Goal: Book appointment/travel/reservation

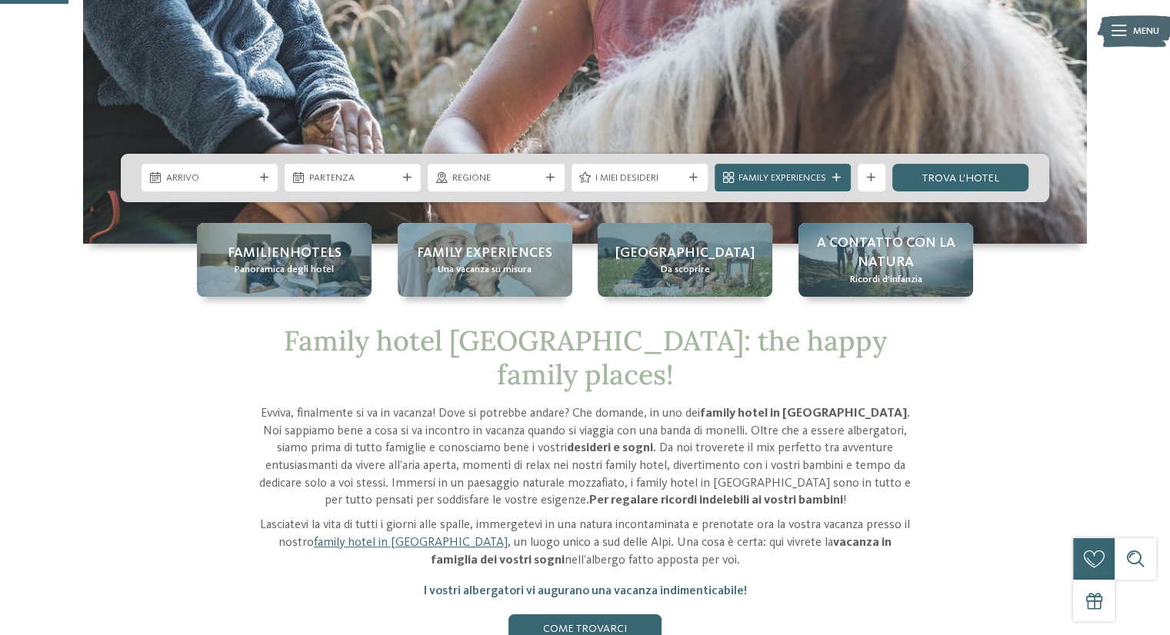
scroll to position [362, 0]
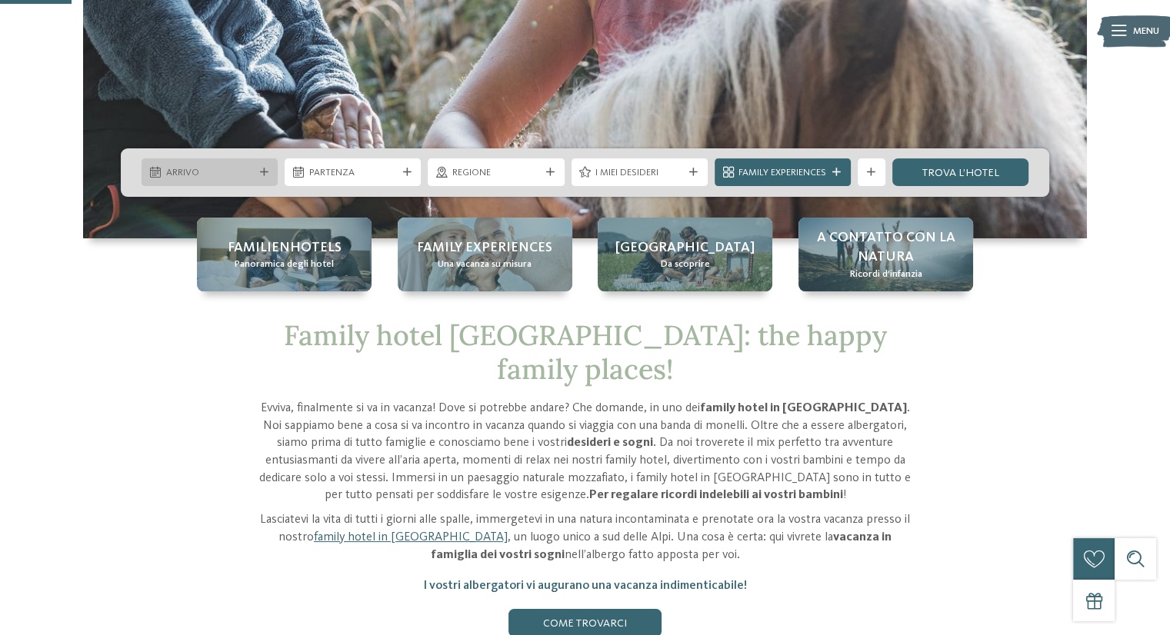
click at [257, 164] on div "Arrivo" at bounding box center [210, 172] width 136 height 28
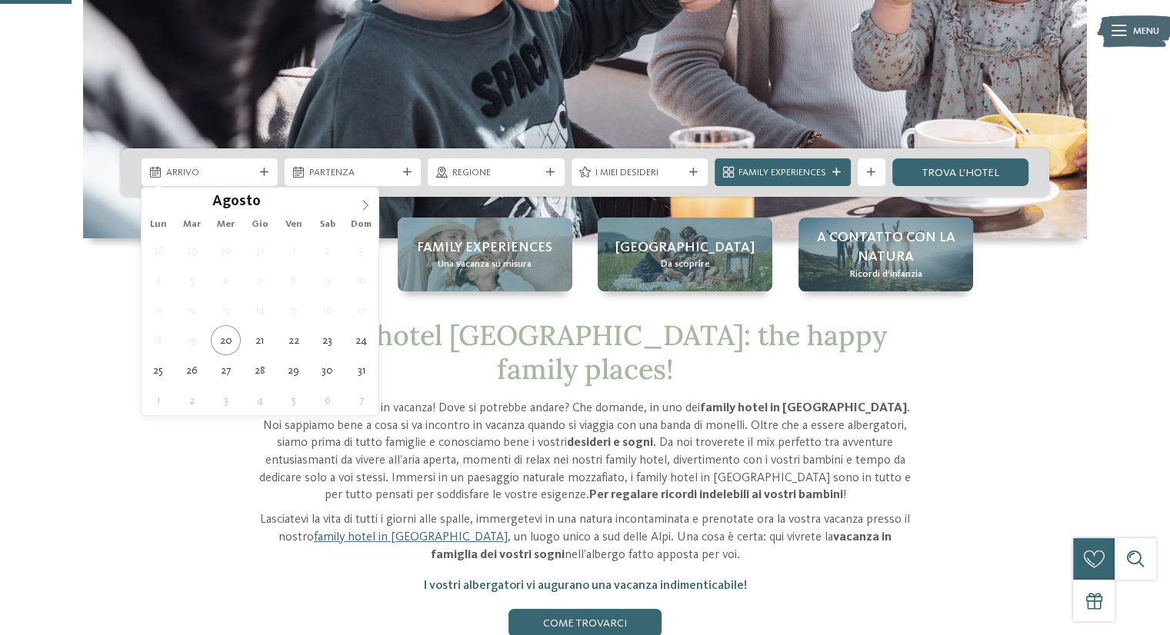
click at [364, 208] on icon at bounding box center [365, 205] width 5 height 10
type input "****"
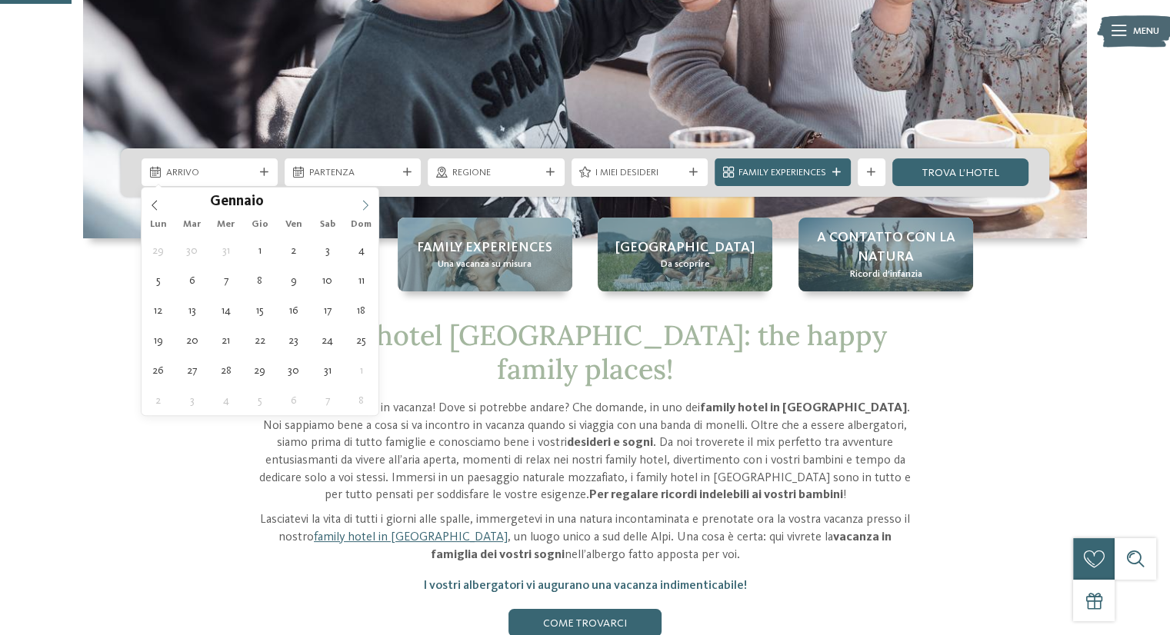
click at [364, 208] on icon at bounding box center [365, 205] width 5 height 10
type div "[DATE]"
type input "****"
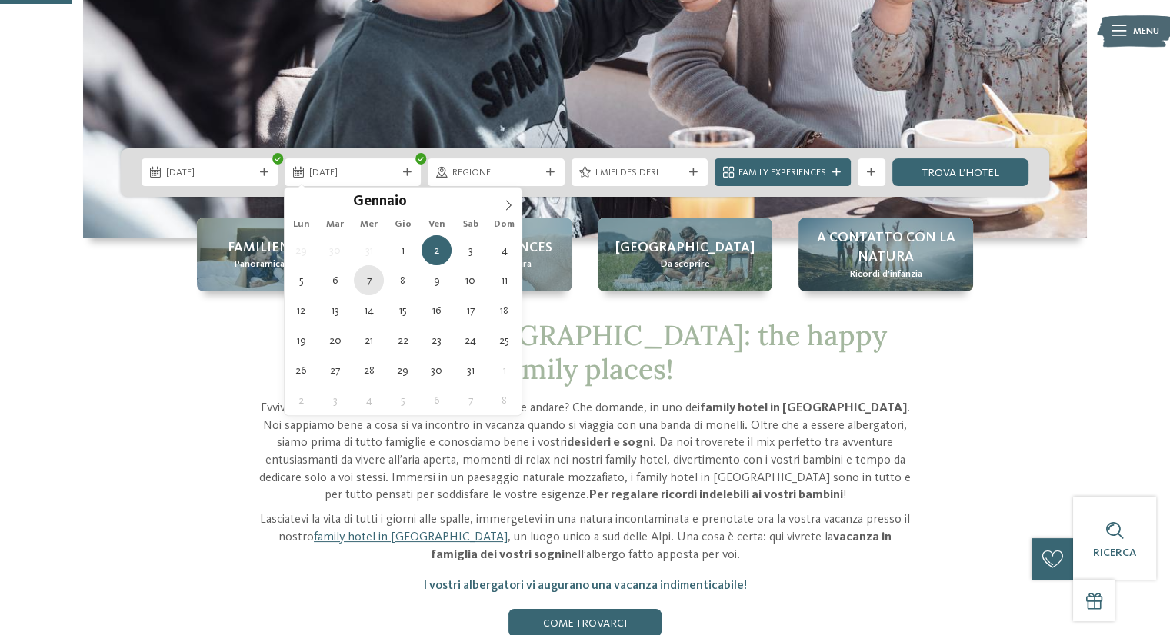
type div "[DATE]"
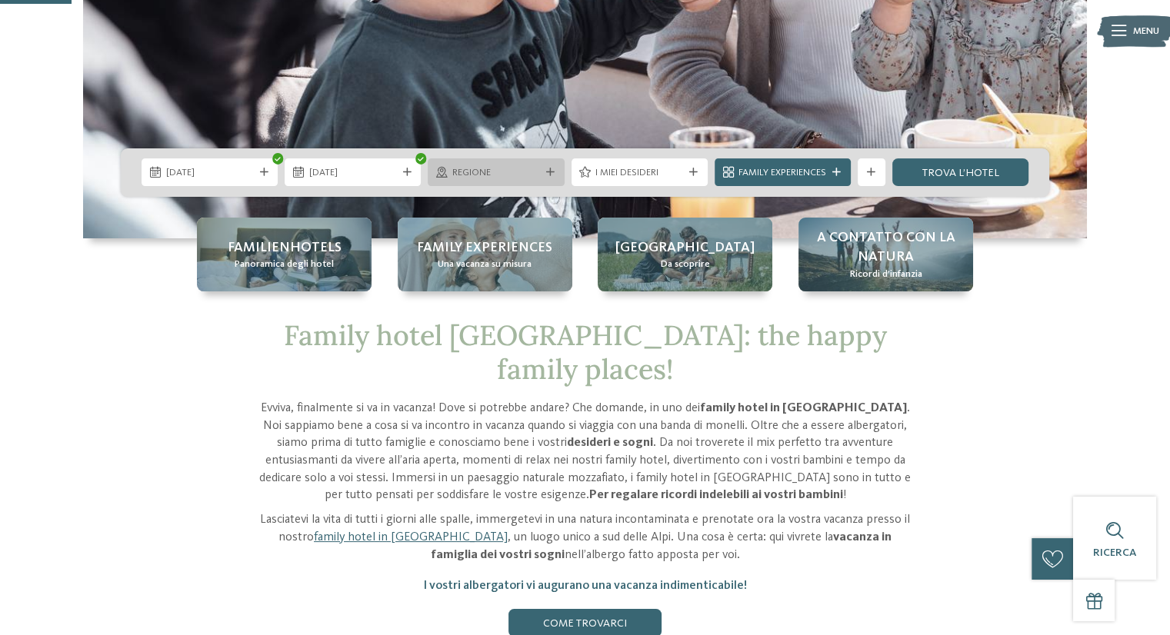
click at [548, 169] on icon at bounding box center [550, 172] width 8 height 8
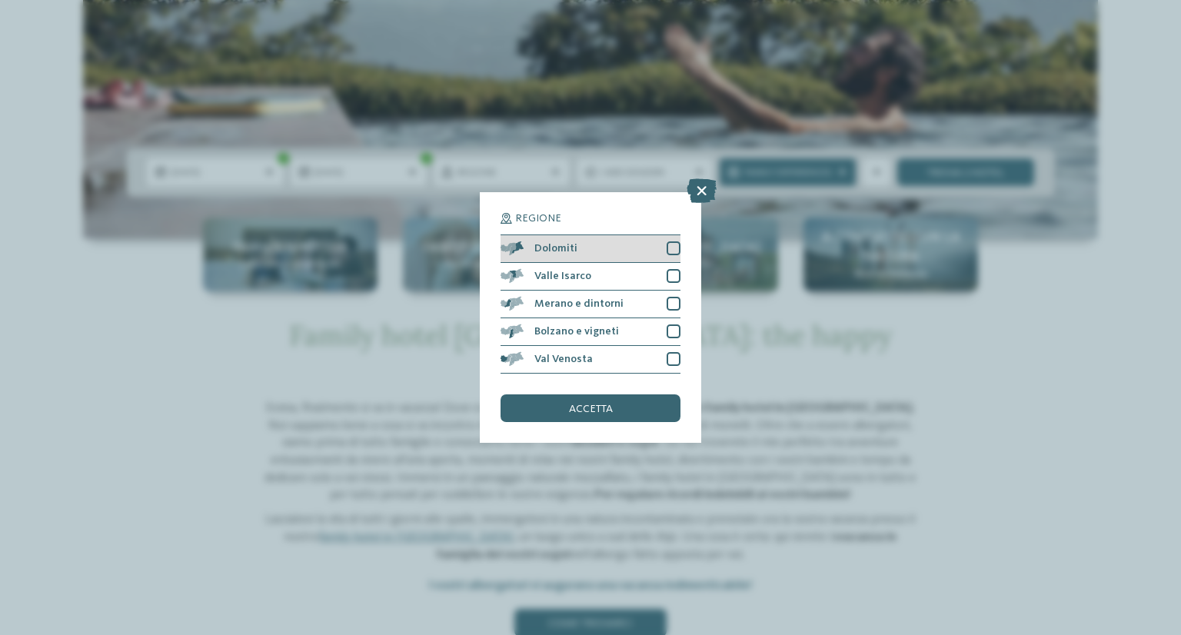
click at [660, 245] on div "Dolomiti" at bounding box center [591, 249] width 180 height 28
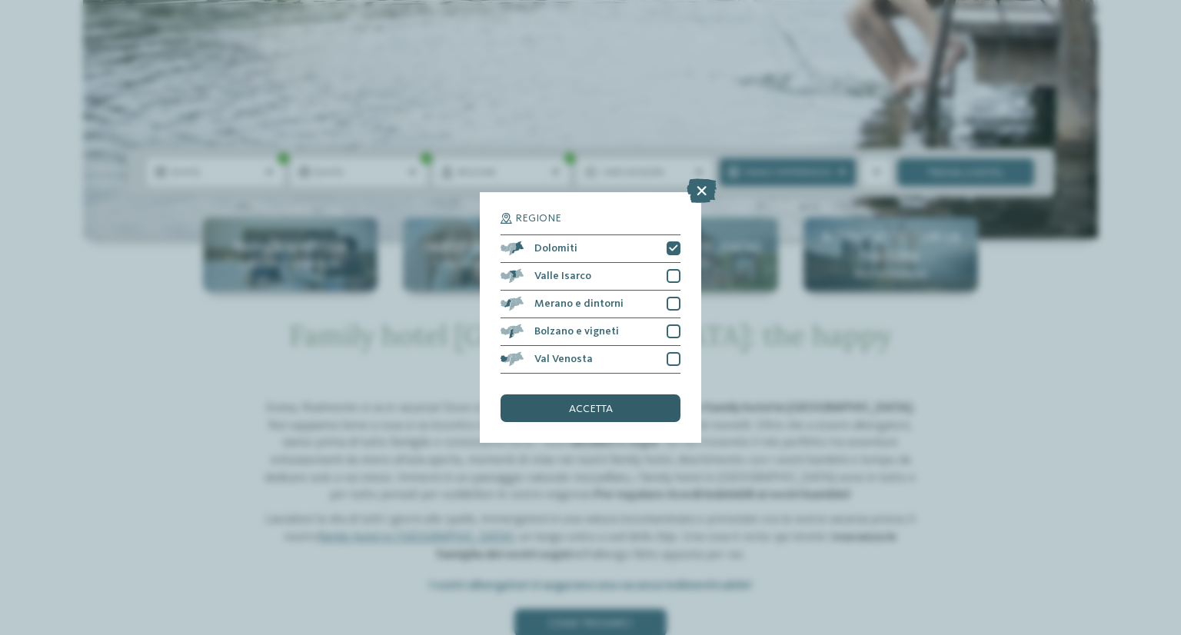
click at [588, 401] on div "accetta" at bounding box center [591, 409] width 180 height 28
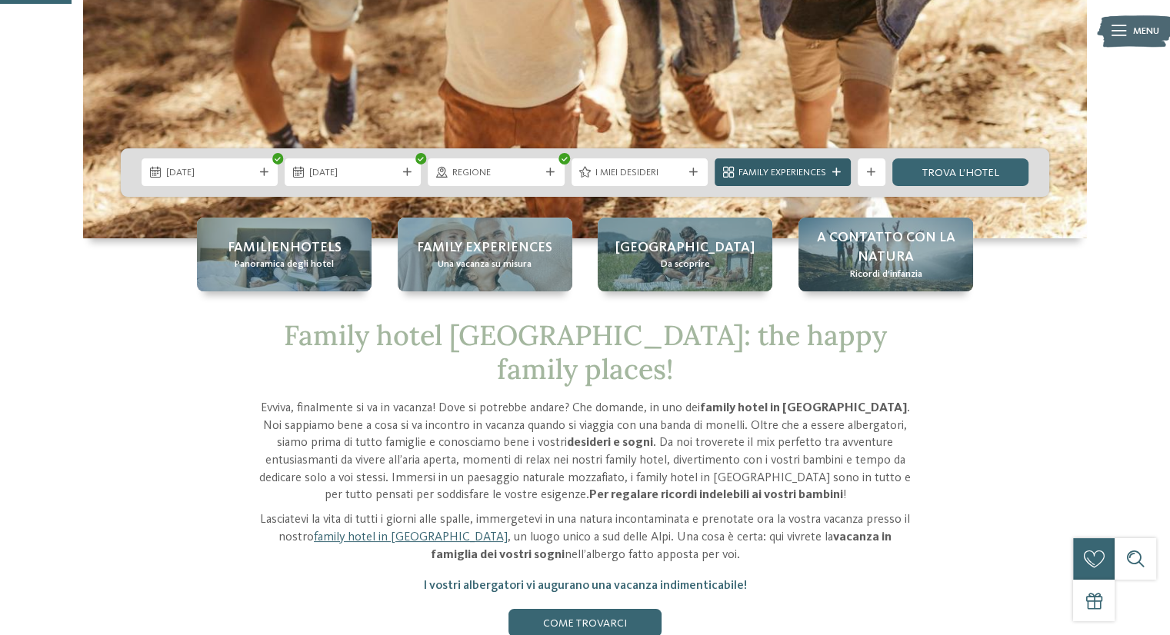
click at [795, 171] on span "Family Experiences" at bounding box center [782, 173] width 88 height 14
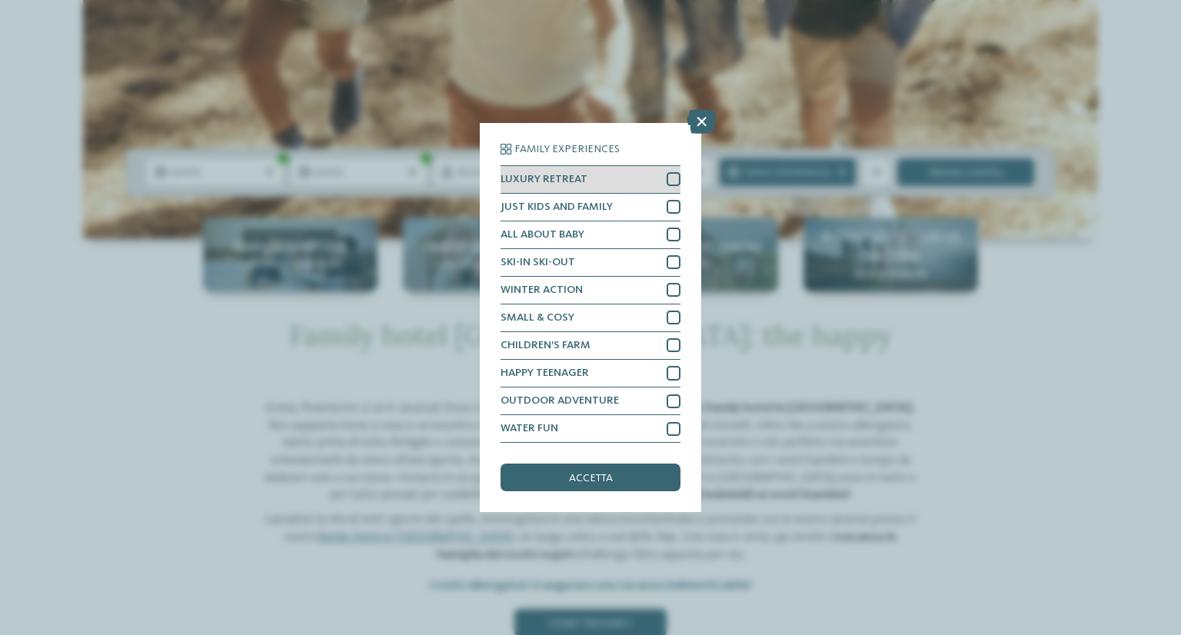
click at [584, 168] on div "LUXURY RETREAT" at bounding box center [591, 180] width 180 height 28
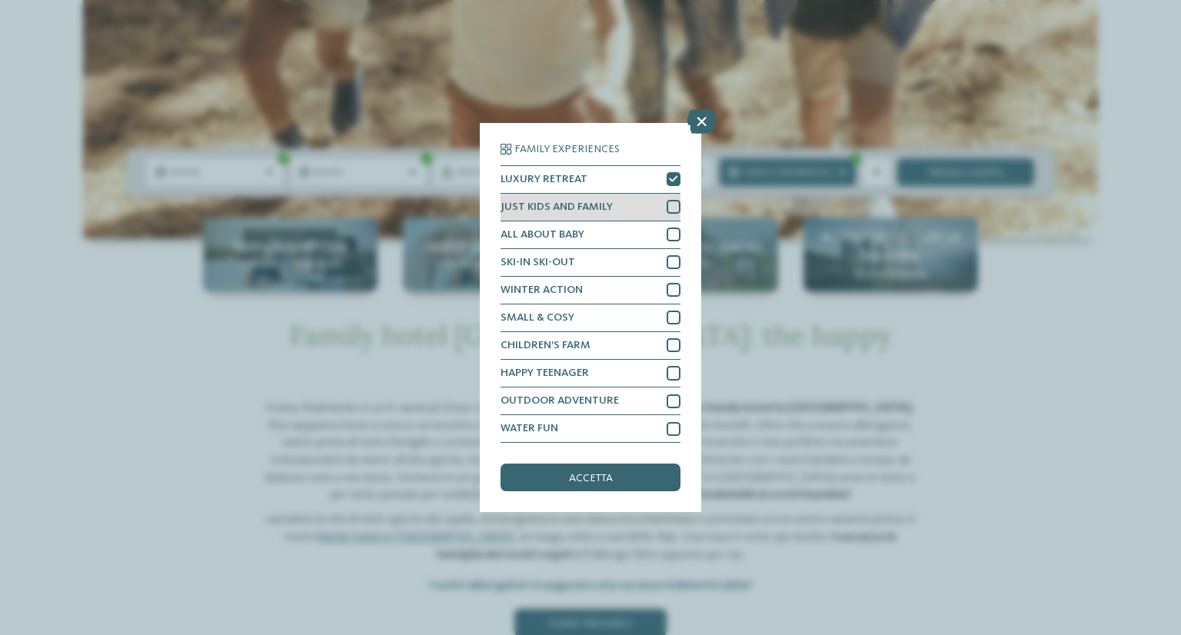
click at [573, 202] on span "JUST KIDS AND FAMILY" at bounding box center [557, 207] width 112 height 11
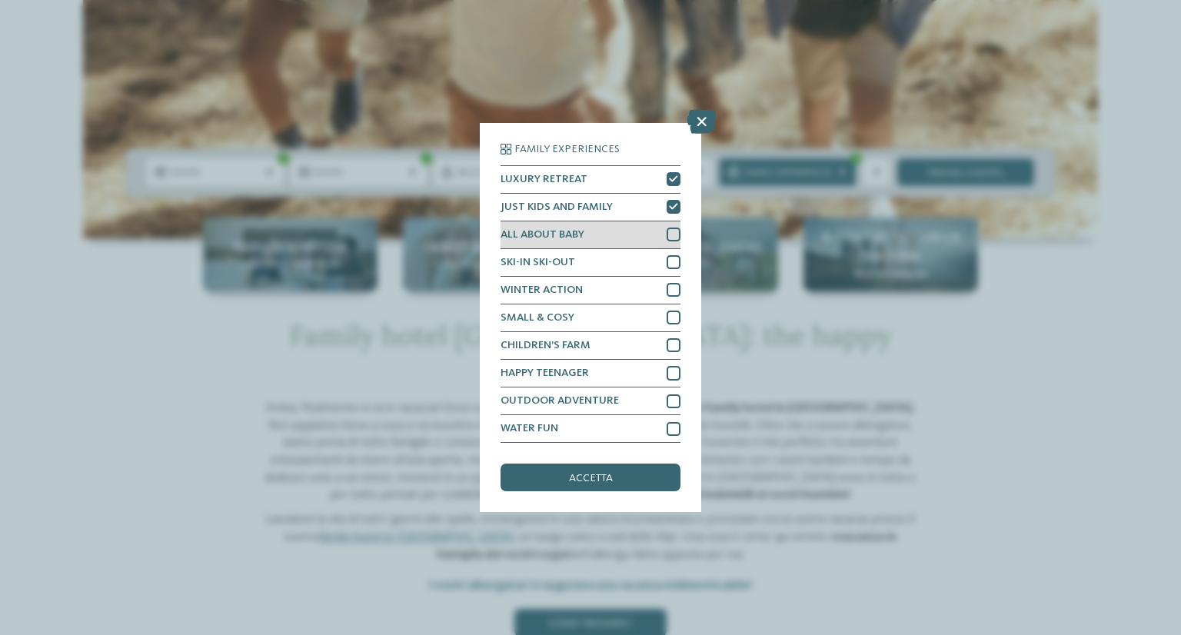
click at [566, 225] on div "ALL ABOUT BABY" at bounding box center [591, 236] width 180 height 28
click at [561, 263] on span "SKI-IN SKI-OUT" at bounding box center [538, 262] width 75 height 11
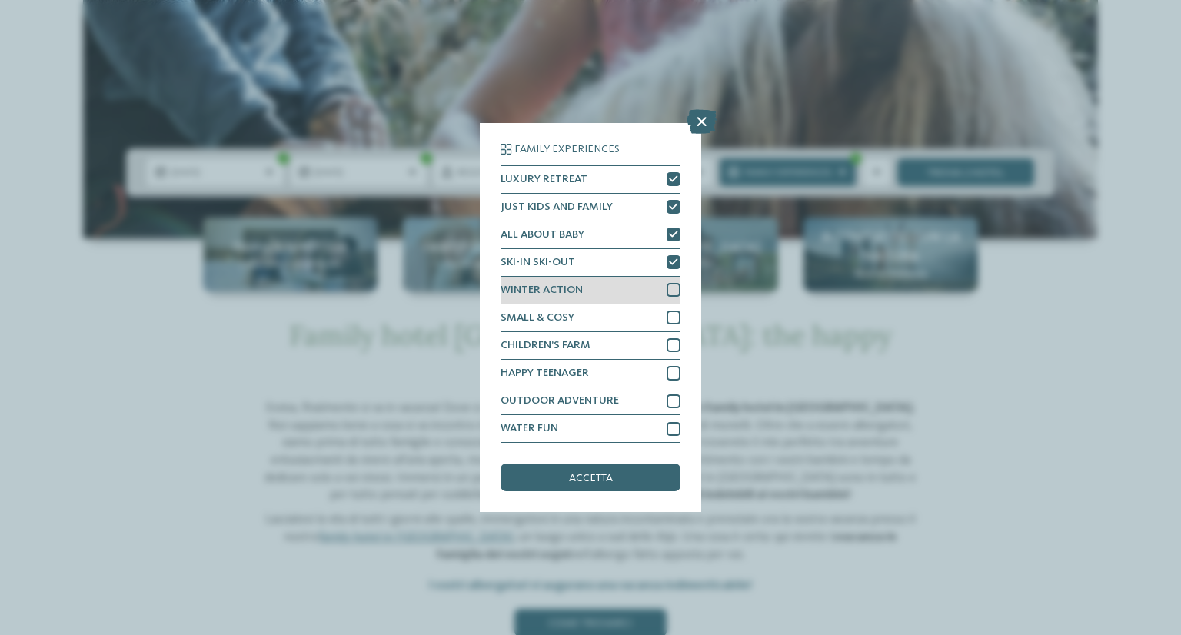
click at [550, 290] on span "WINTER ACTION" at bounding box center [542, 290] width 82 height 11
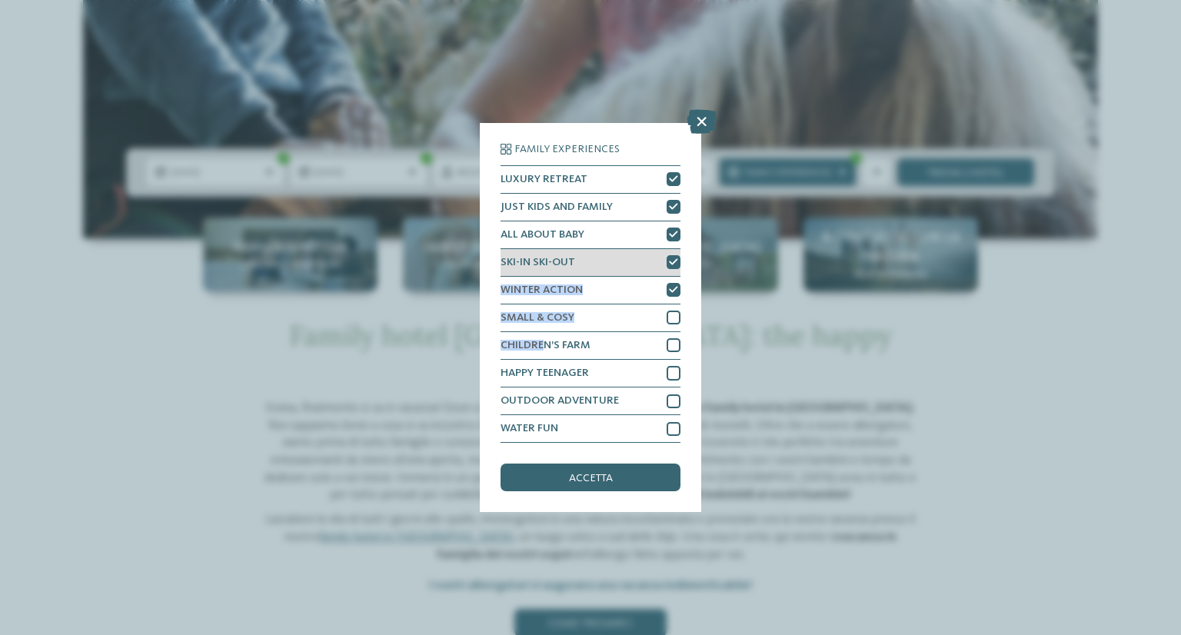
drag, startPoint x: 548, startPoint y: 352, endPoint x: 616, endPoint y: 264, distance: 111.2
click at [616, 264] on div "LUXURY RETREAT JUST KIDS AND FAMILY ALL ABOUT BABY" at bounding box center [591, 304] width 180 height 278
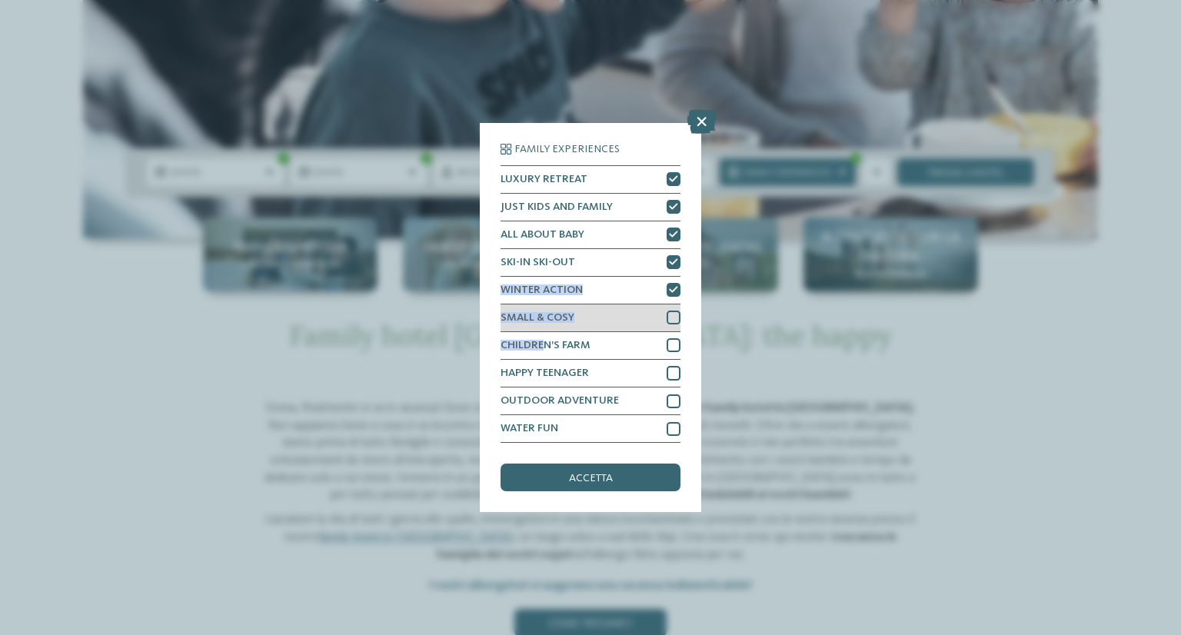
click at [577, 321] on div "SMALL & COSY" at bounding box center [591, 319] width 180 height 28
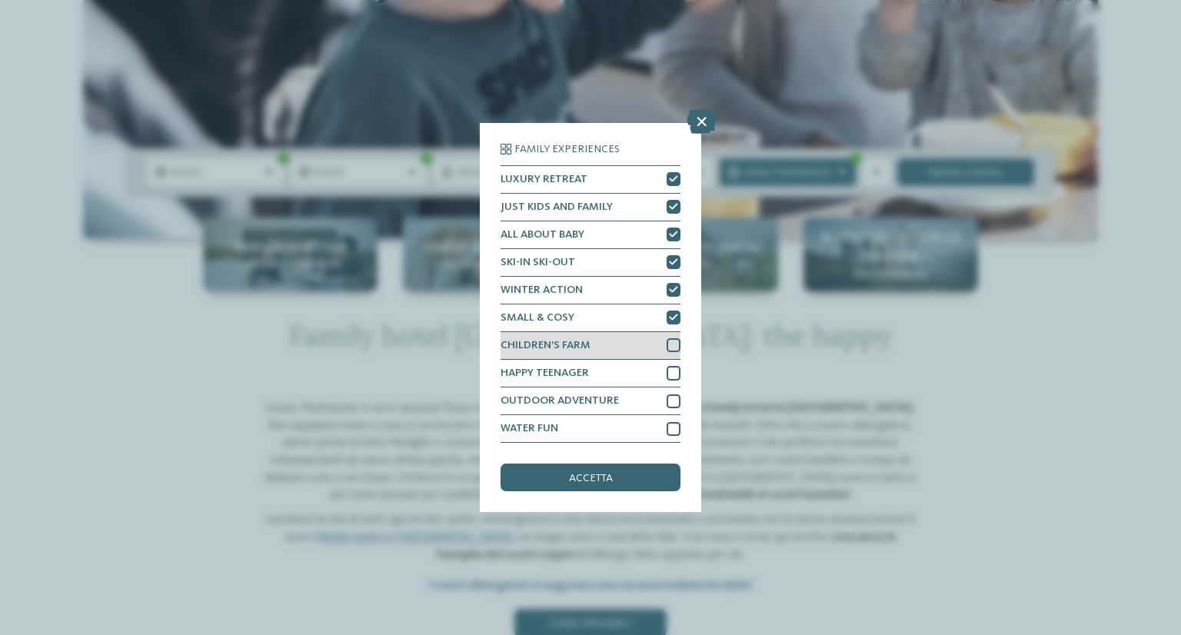
click at [566, 343] on span "CHILDREN’S FARM" at bounding box center [546, 345] width 90 height 11
click at [559, 368] on span "HAPPY TEENAGER" at bounding box center [545, 373] width 88 height 11
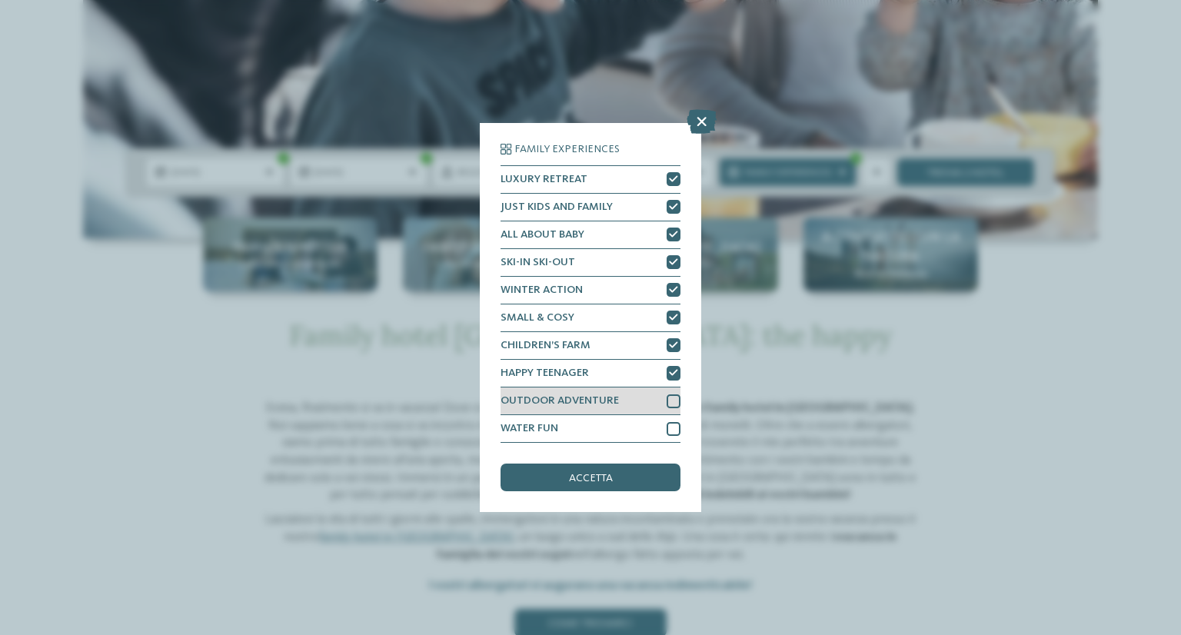
click at [542, 406] on span "OUTDOOR ADVENTURE" at bounding box center [560, 400] width 118 height 11
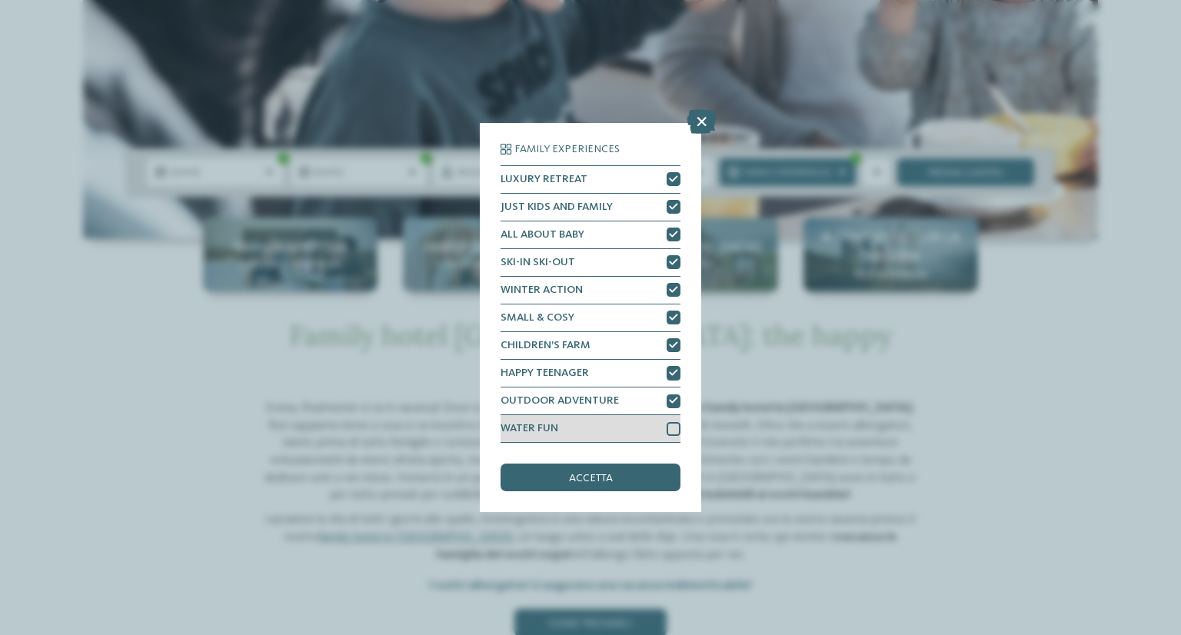
click at [539, 418] on div "WATER FUN" at bounding box center [591, 429] width 180 height 28
click at [566, 490] on div "accetta" at bounding box center [591, 478] width 180 height 28
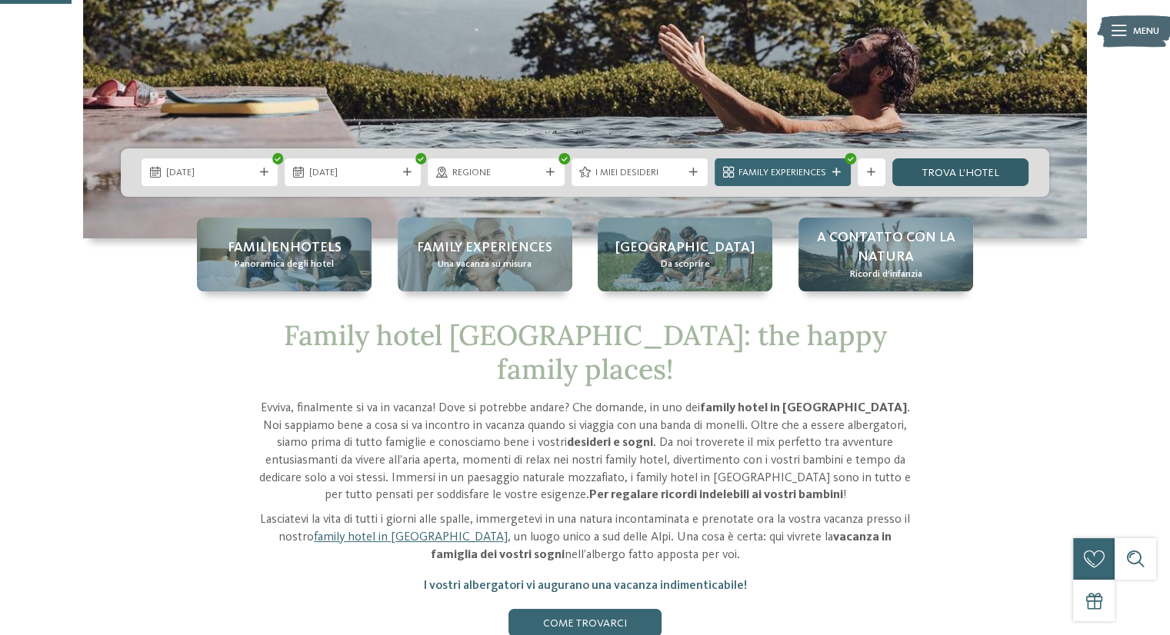
click at [941, 167] on link "trova l’hotel" at bounding box center [960, 172] width 136 height 28
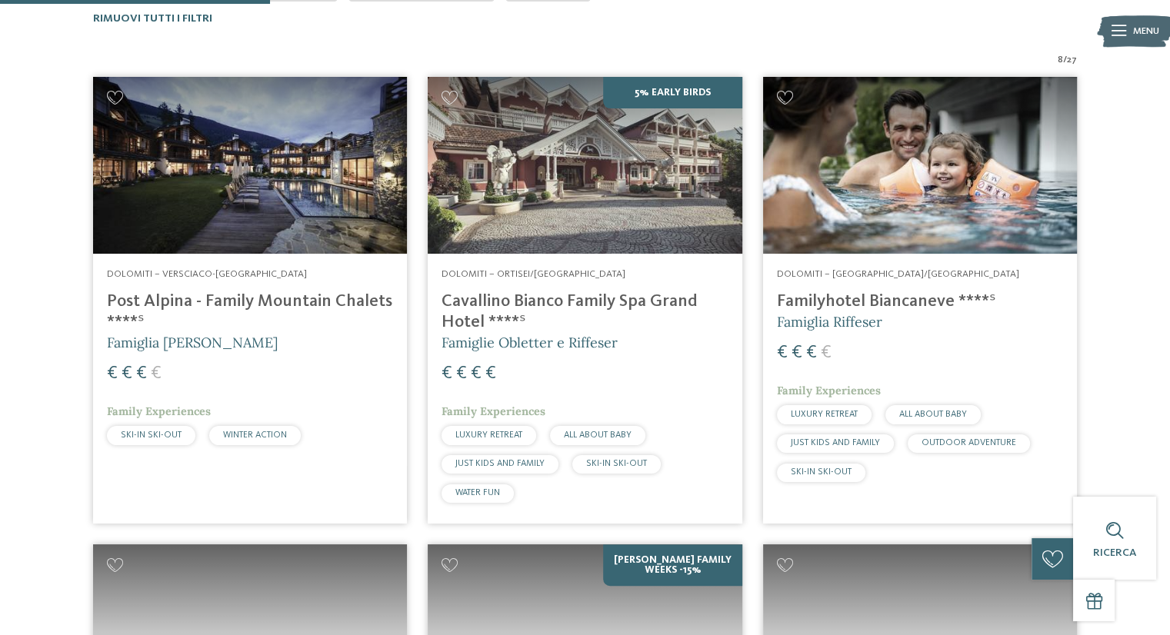
scroll to position [484, 0]
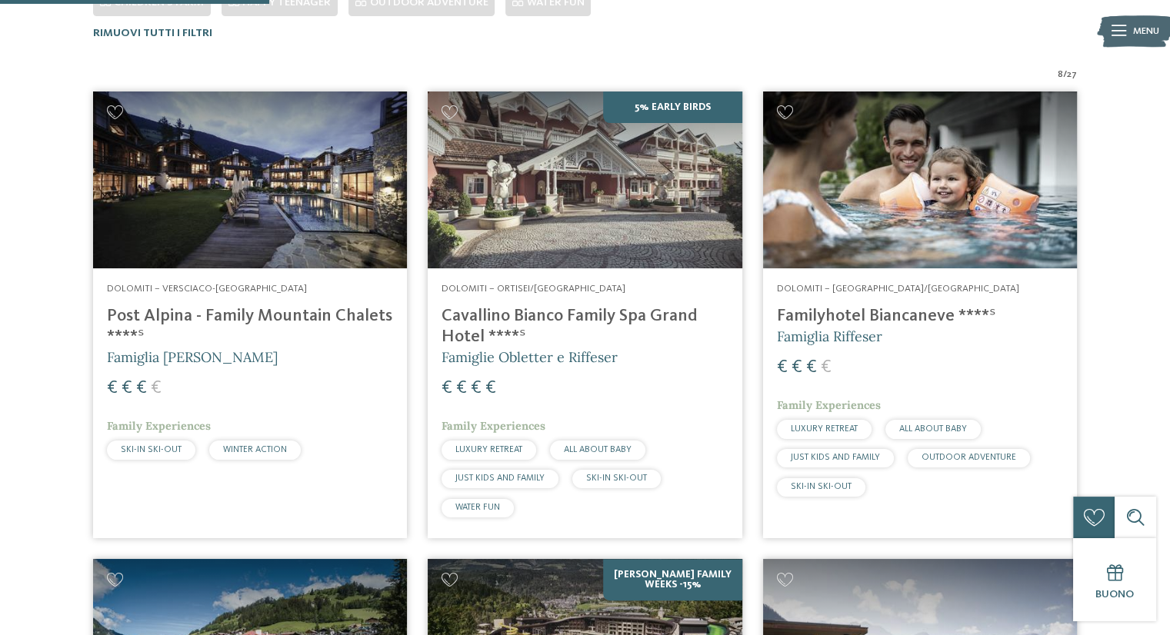
click at [609, 324] on h4 "Cavallino Bianco Family Spa Grand Hotel ****ˢ" at bounding box center [584, 327] width 286 height 42
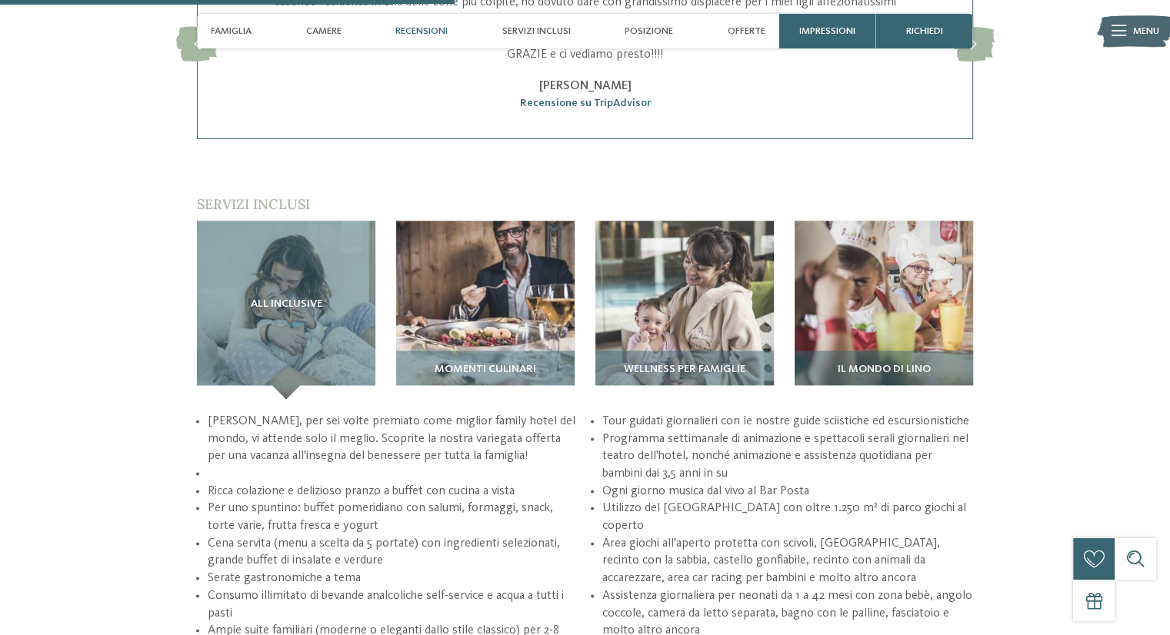
scroll to position [1951, 0]
